Goal: Information Seeking & Learning: Learn about a topic

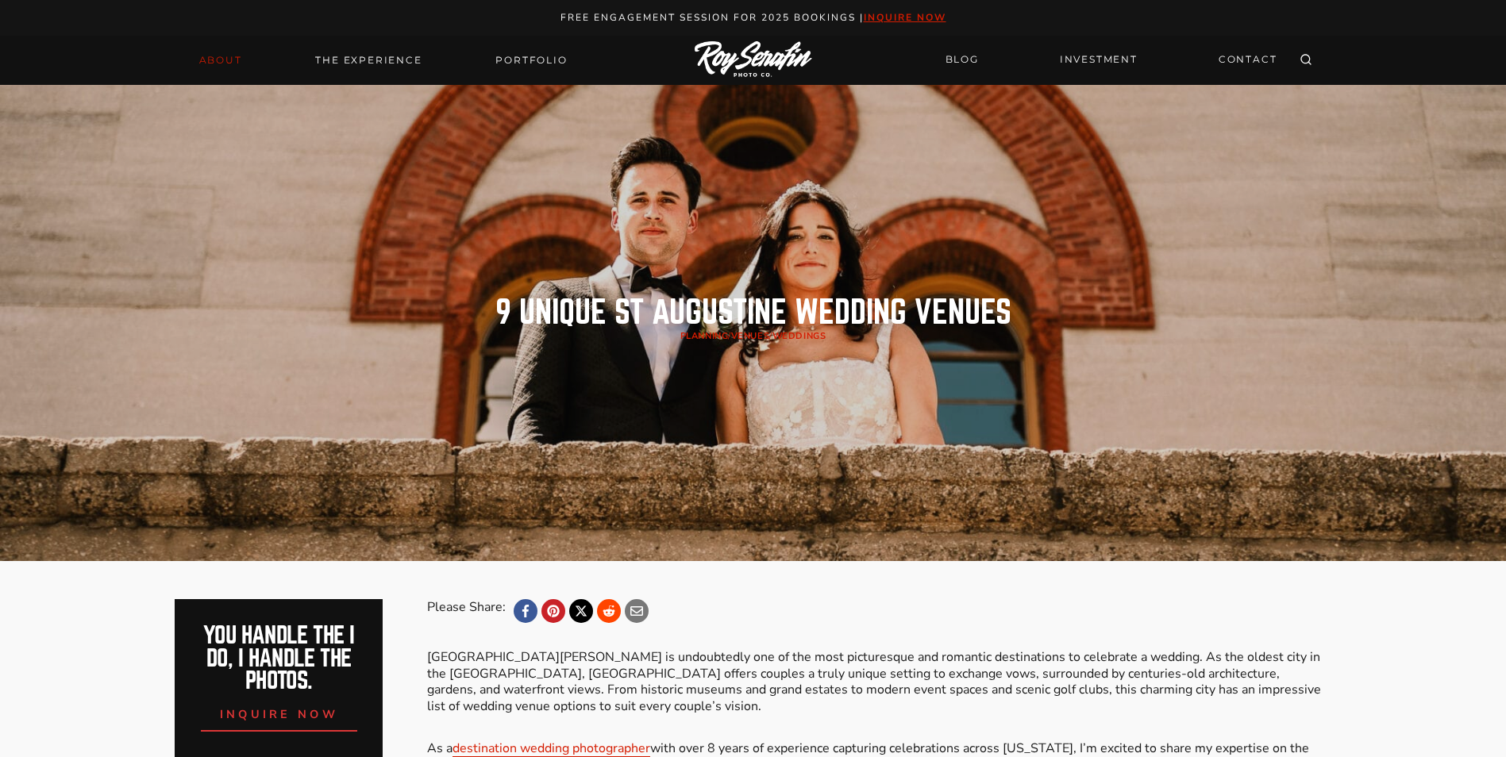
click at [238, 63] on link "About" at bounding box center [221, 60] width 62 height 22
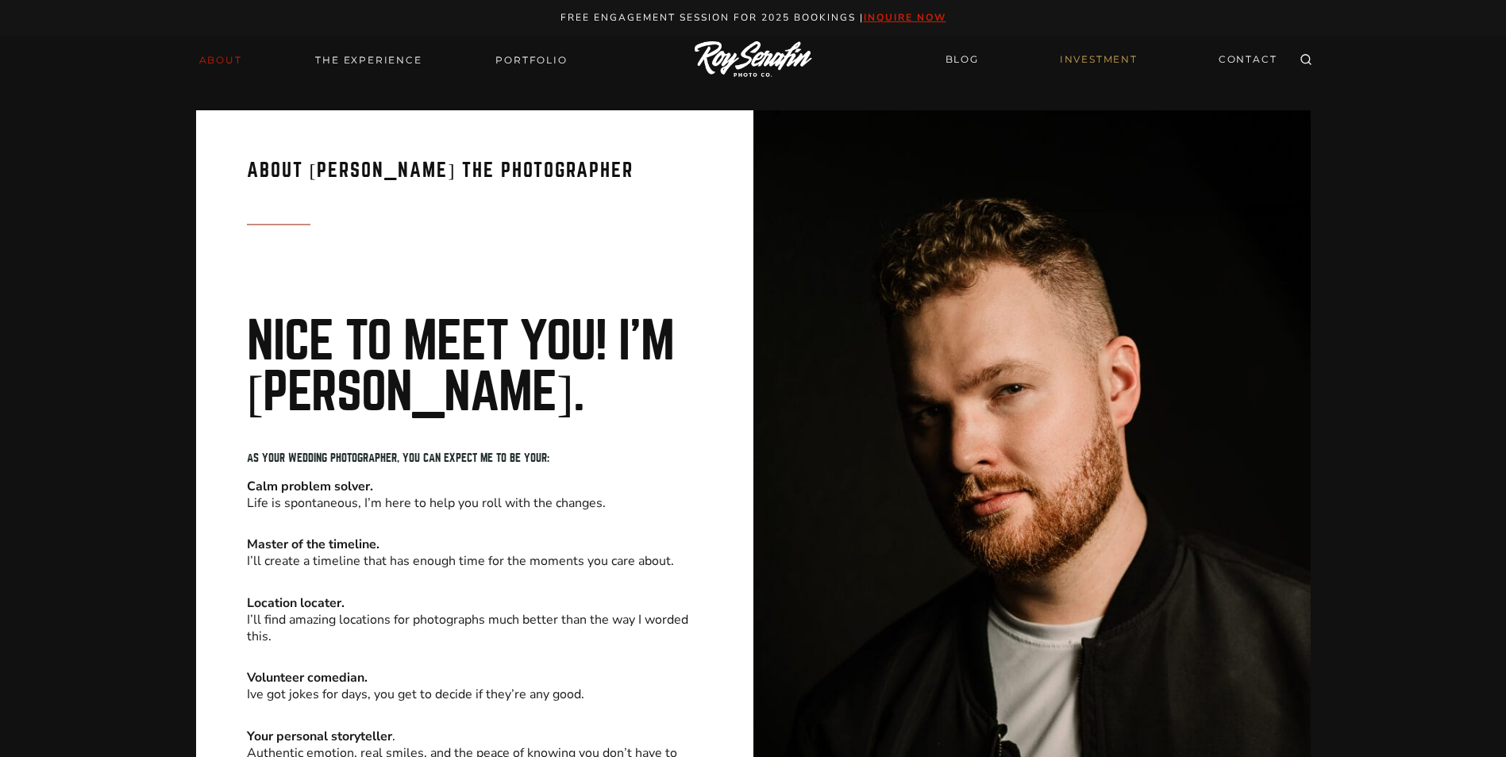
click at [1076, 62] on link "INVESTMENT" at bounding box center [1098, 60] width 97 height 28
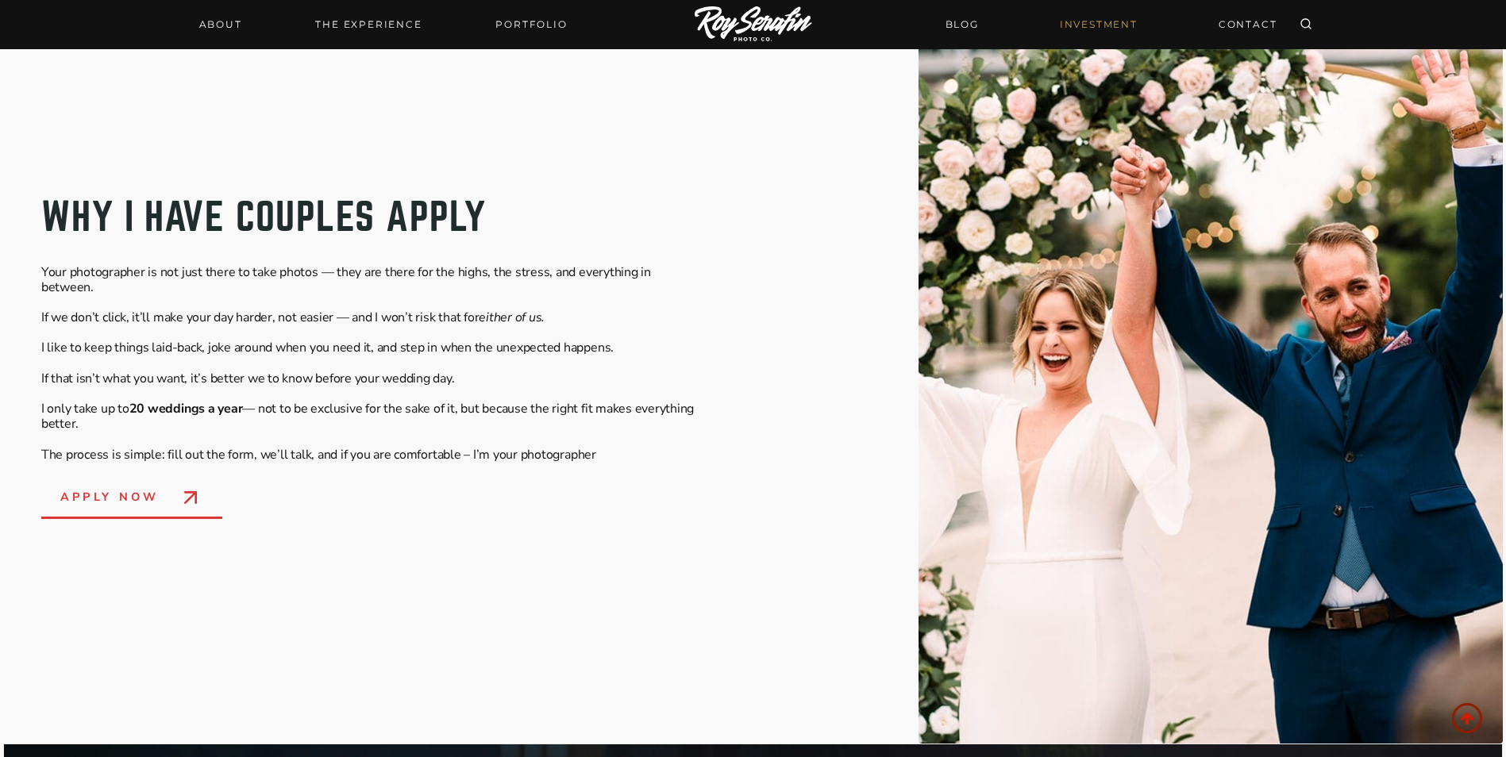
scroll to position [635, 0]
